Goal: Task Accomplishment & Management: Manage account settings

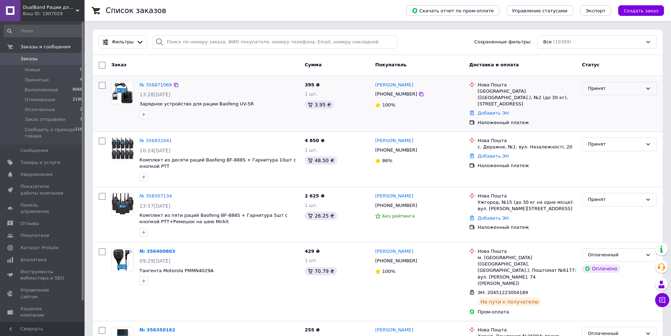
click at [634, 85] on div "Принят" at bounding box center [615, 88] width 55 height 7
click at [621, 151] on li "Сообщить о приходе товара" at bounding box center [619, 158] width 74 height 20
click at [151, 193] on link "№ 356507134" at bounding box center [155, 195] width 32 height 5
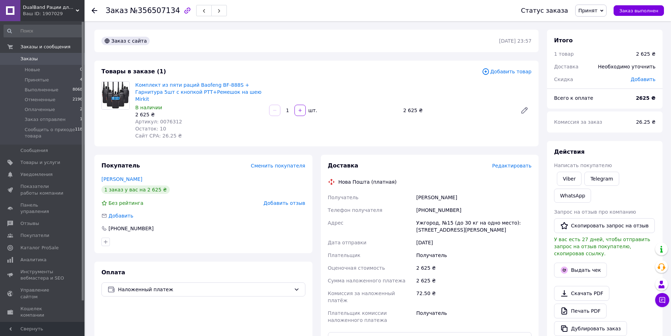
click at [507, 71] on span "Добавить товар" at bounding box center [507, 72] width 50 height 8
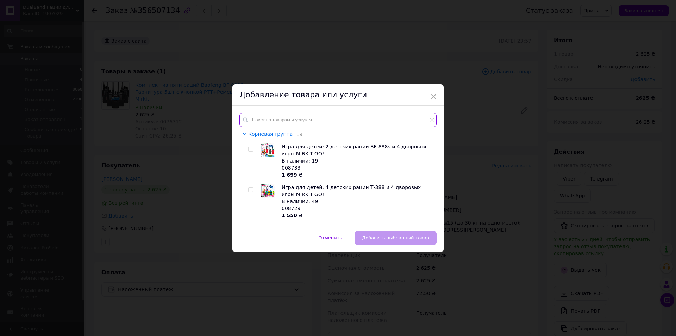
click at [304, 119] on input "text" at bounding box center [337, 120] width 197 height 14
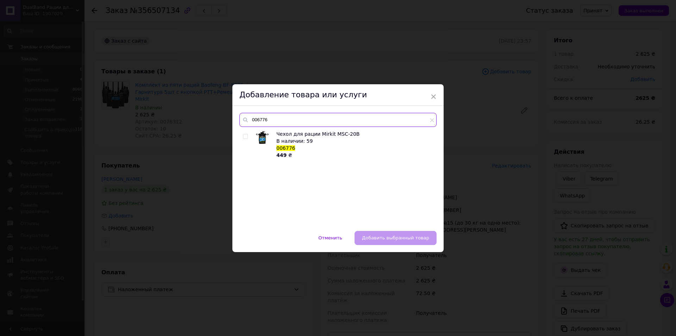
drag, startPoint x: 273, startPoint y: 118, endPoint x: 256, endPoint y: 118, distance: 16.5
click at [256, 118] on input "006776" at bounding box center [337, 120] width 197 height 14
type input "007667"
click at [244, 137] on input "checkbox" at bounding box center [245, 136] width 5 height 5
checkbox input "true"
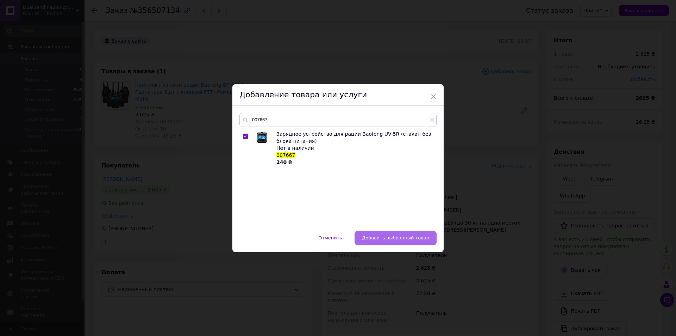
click at [414, 237] on span "Добавить выбранный товар" at bounding box center [395, 237] width 67 height 5
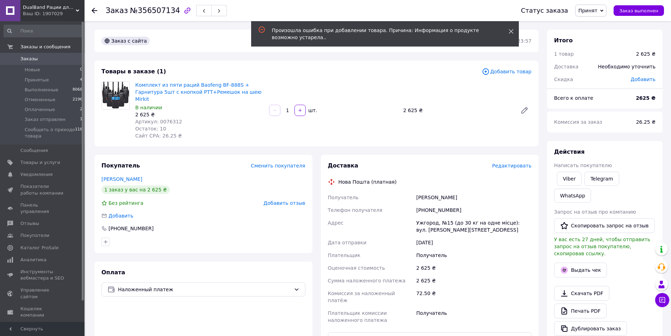
click at [511, 31] on icon at bounding box center [510, 31] width 5 height 5
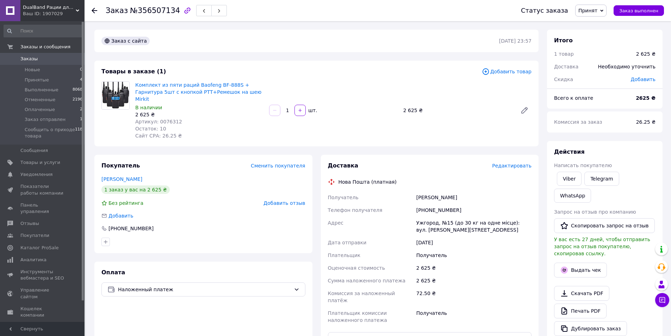
click at [94, 11] on icon at bounding box center [95, 11] width 6 height 6
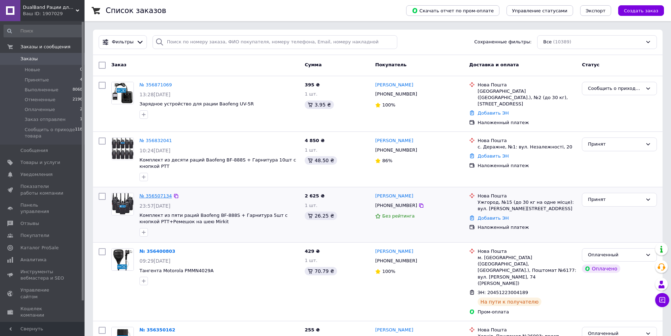
click at [153, 193] on link "№ 356507134" at bounding box center [155, 195] width 32 height 5
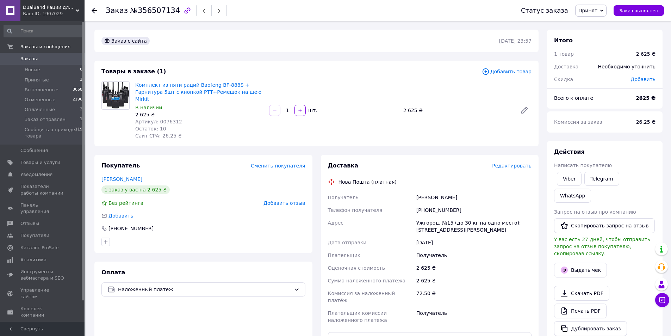
click at [514, 70] on span "Добавить товар" at bounding box center [507, 72] width 50 height 8
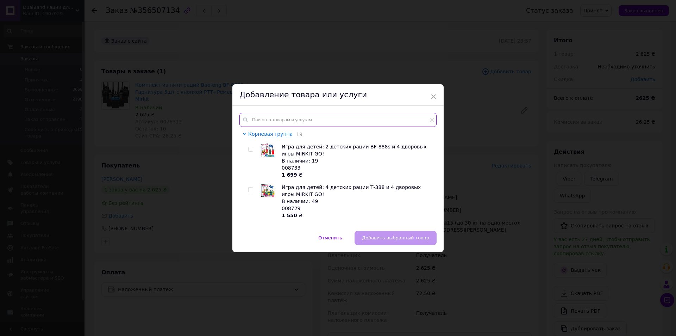
click at [289, 113] on input "text" at bounding box center [337, 120] width 197 height 14
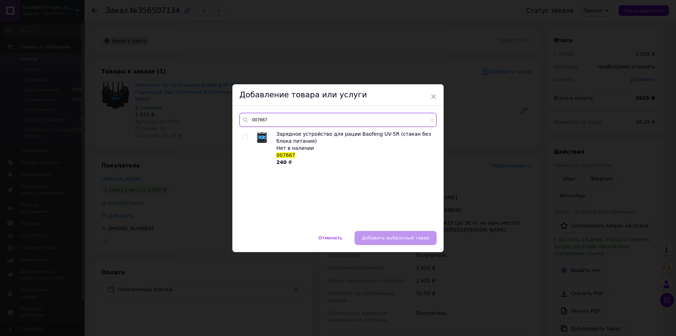
type input "007667"
click at [243, 135] on input "checkbox" at bounding box center [245, 136] width 5 height 5
checkbox input "true"
click at [409, 239] on span "Добавить выбранный товар" at bounding box center [395, 237] width 67 height 5
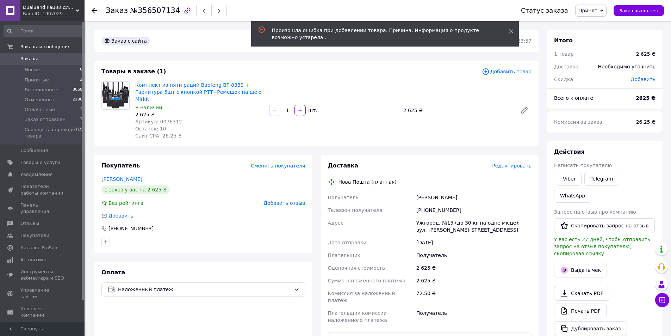
click at [512, 31] on icon at bounding box center [510, 31] width 5 height 5
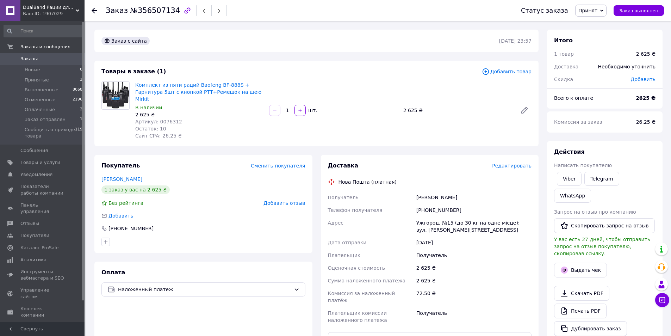
click at [94, 8] on use at bounding box center [95, 11] width 6 height 6
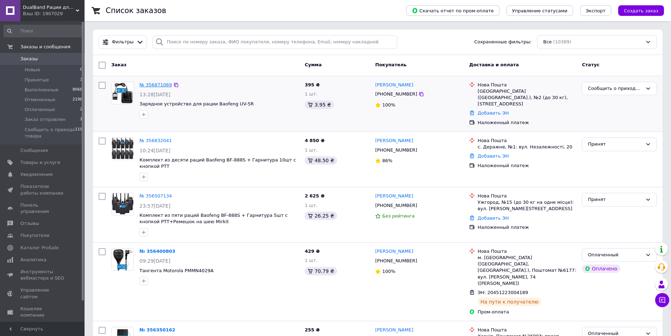
click at [152, 84] on link "№ 356871069" at bounding box center [155, 84] width 32 height 5
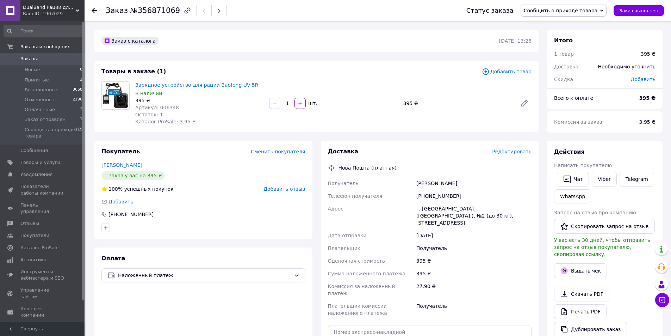
click at [96, 11] on use at bounding box center [95, 11] width 6 height 6
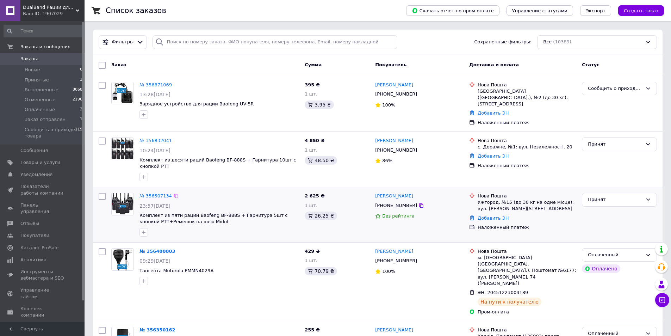
click at [157, 193] on link "№ 356507134" at bounding box center [155, 195] width 32 height 5
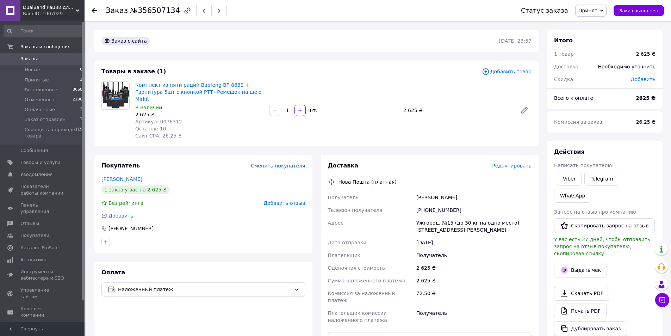
click at [515, 70] on span "Добавить товар" at bounding box center [507, 72] width 50 height 8
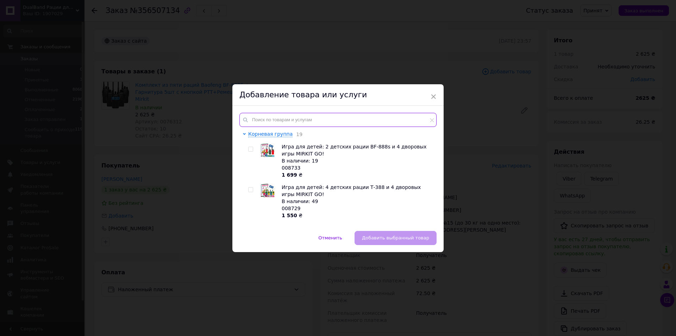
drag, startPoint x: 306, startPoint y: 118, endPoint x: 280, endPoint y: 118, distance: 26.8
click at [305, 118] on input "text" at bounding box center [337, 120] width 197 height 14
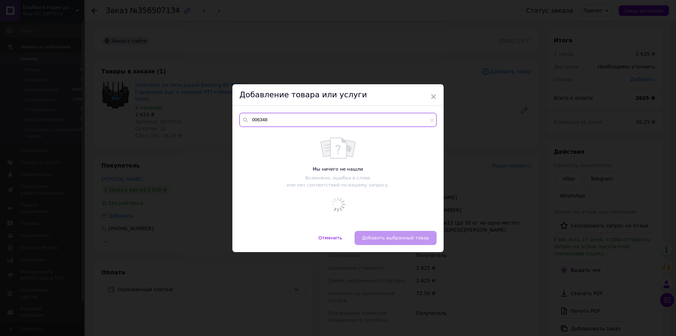
type input "006348"
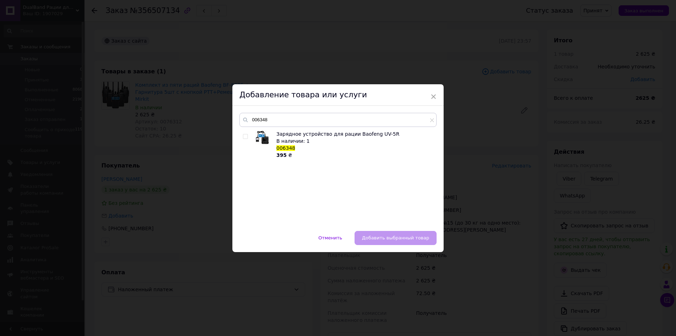
click at [243, 135] on input "checkbox" at bounding box center [245, 136] width 5 height 5
checkbox input "true"
click at [410, 237] on span "Добавить выбранный товар" at bounding box center [395, 237] width 67 height 5
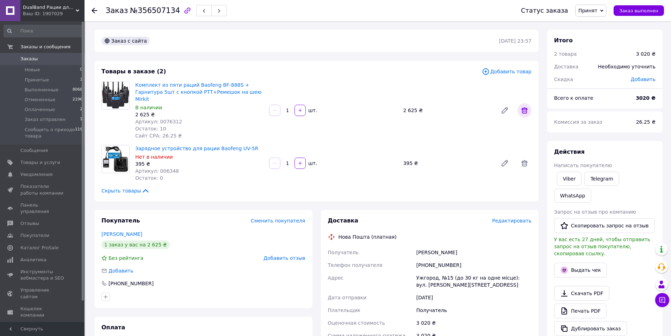
click at [523, 106] on icon at bounding box center [524, 110] width 8 height 8
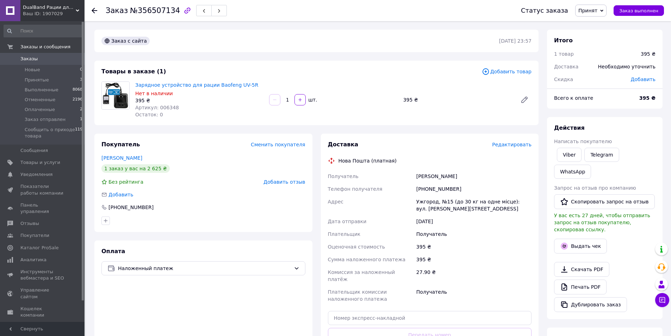
click at [93, 10] on use at bounding box center [95, 11] width 6 height 6
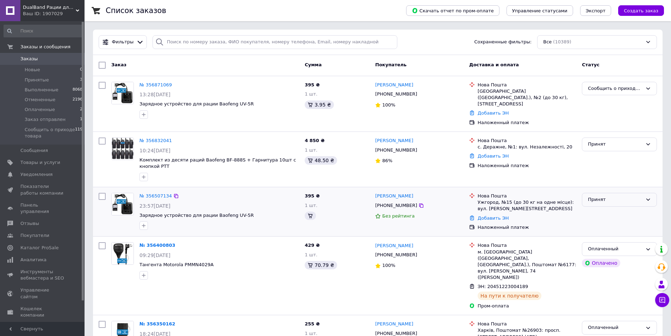
click at [635, 196] on div "Принят" at bounding box center [615, 199] width 55 height 7
click at [618, 259] on li "Сообщить о приходе товара" at bounding box center [619, 269] width 74 height 20
